Goal: Task Accomplishment & Management: Use online tool/utility

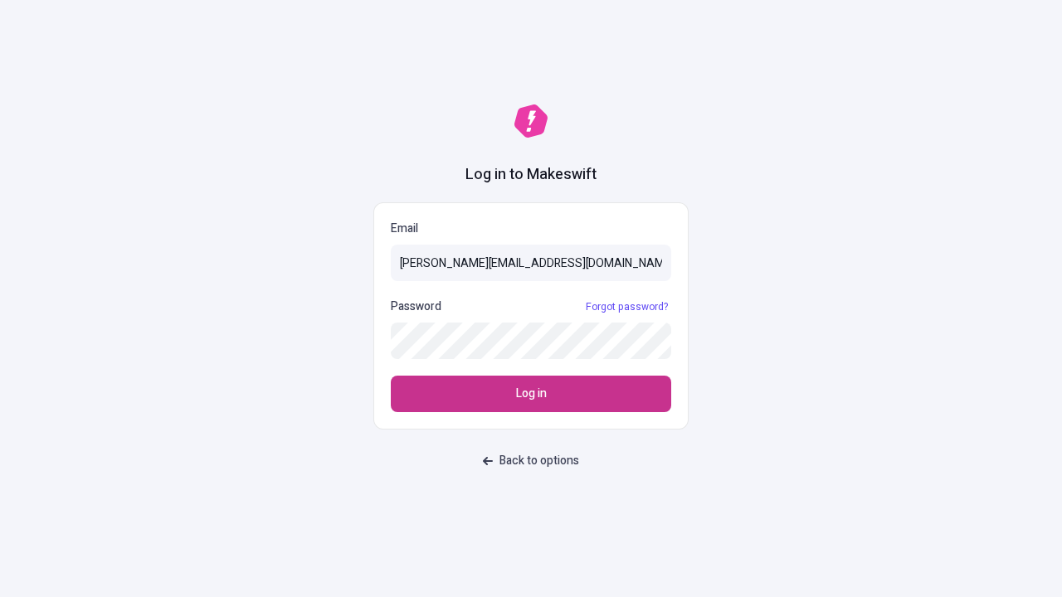
click at [531, 394] on span "Log in" at bounding box center [531, 394] width 31 height 18
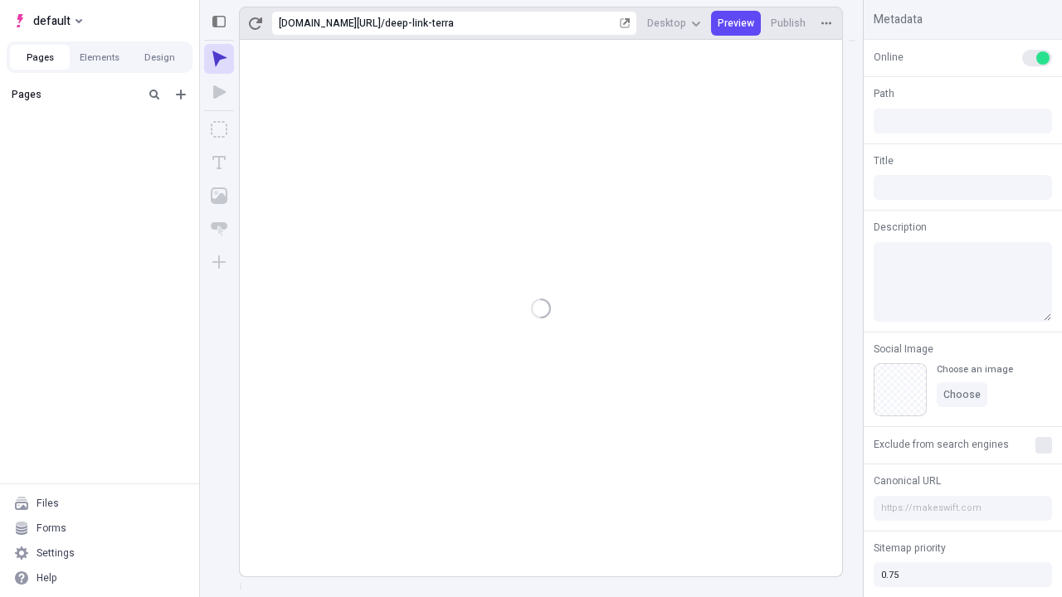
type input "/deep-link-terra"
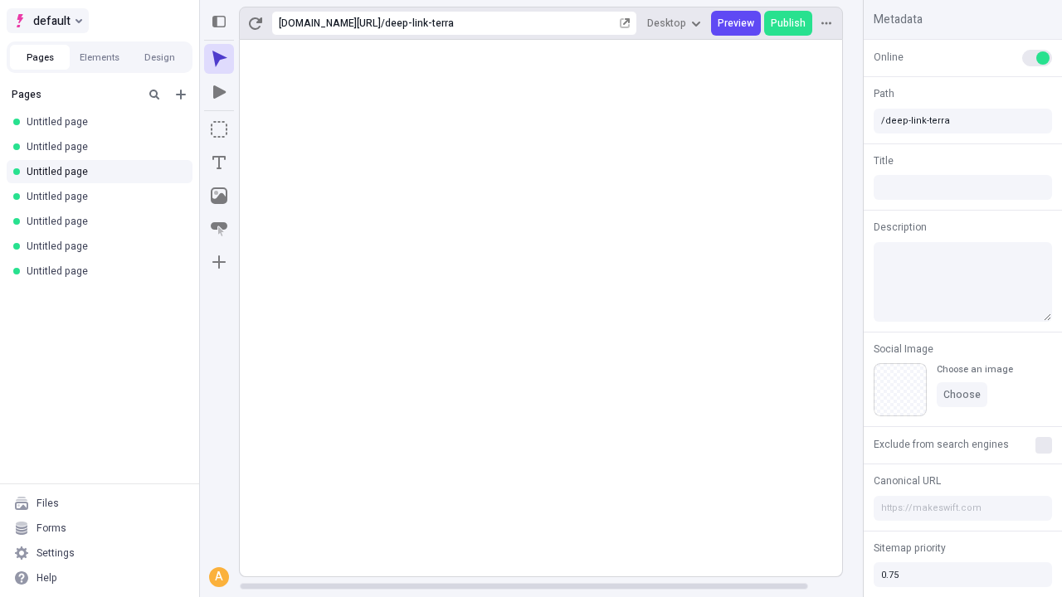
click at [46, 21] on span "default" at bounding box center [51, 21] width 37 height 20
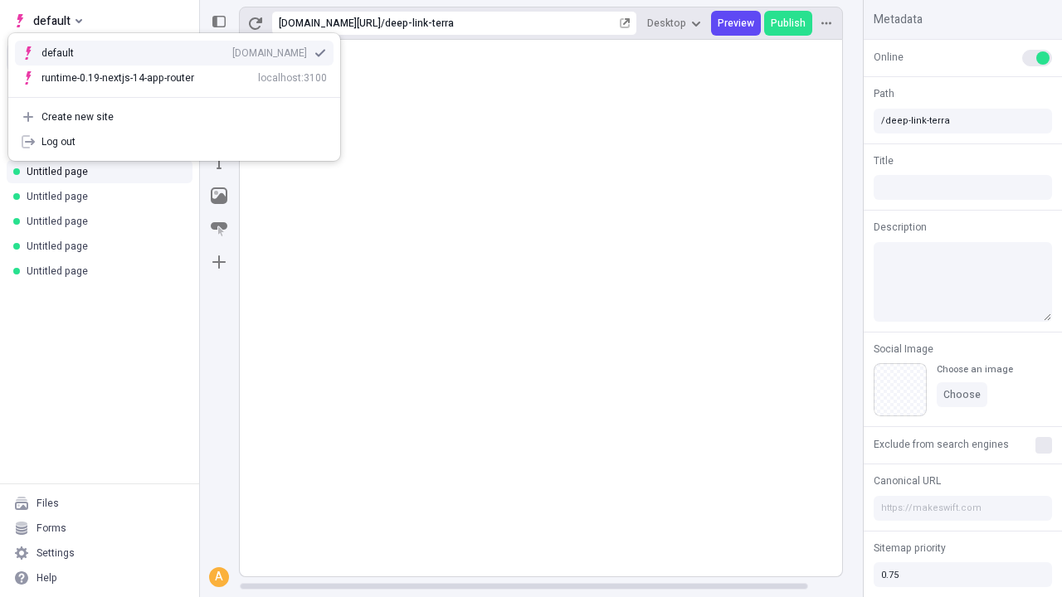
click at [232, 50] on div "[DOMAIN_NAME]" at bounding box center [269, 52] width 75 height 13
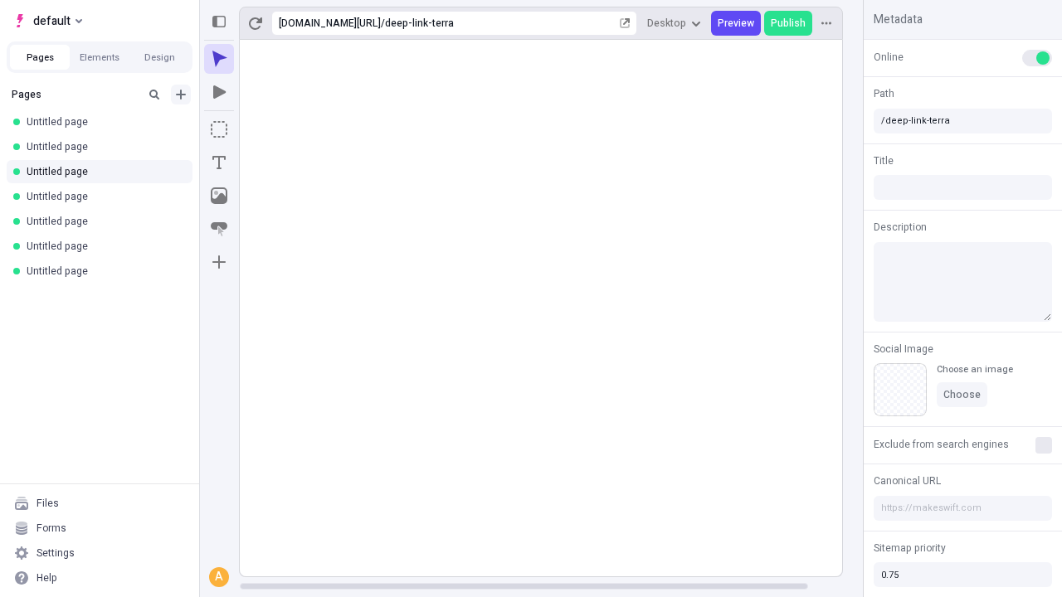
click at [181, 95] on icon "Add new" at bounding box center [181, 95] width 10 height 10
click at [269, 129] on span "Blank page" at bounding box center [278, 128] width 103 height 13
type input "/deep-link-terra"
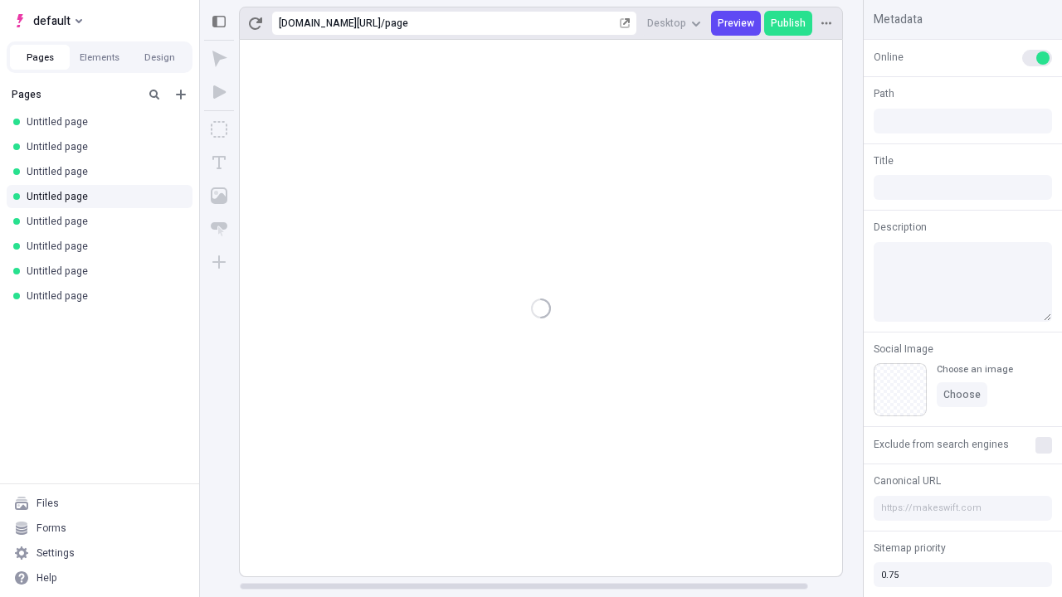
type input "/page"
